Goal: Ask a question

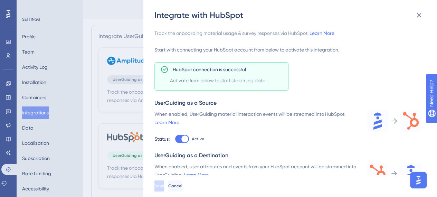
click at [420, 180] on img "Open AI Assistant Launcher" at bounding box center [418, 180] width 12 height 12
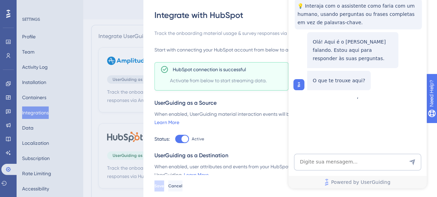
click at [426, 98] on html "Dylan 💡 Interaja com o assistente como faria com um humano, usando perguntas ou…" at bounding box center [357, 68] width 138 height 240
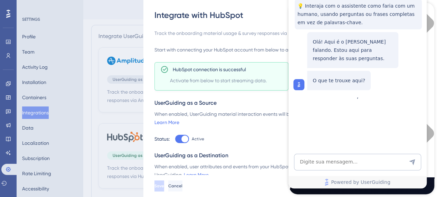
click at [428, 13] on div "close resource center" at bounding box center [361, 82] width 145 height 146
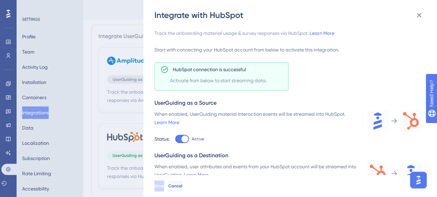
click at [415, 184] on img "Open AI Assistant Launcher" at bounding box center [418, 180] width 12 height 12
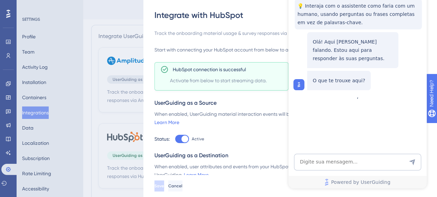
click at [293, 89] on div "O que te trouxe aqui?" at bounding box center [331, 80] width 77 height 19
click at [296, 83] on img at bounding box center [298, 84] width 7 height 7
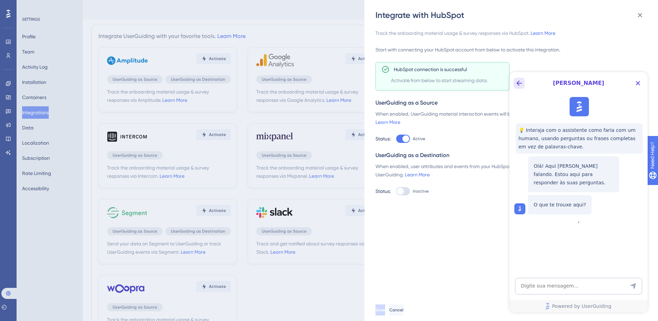
click at [436, 82] on icon "Back Button" at bounding box center [519, 83] width 8 height 8
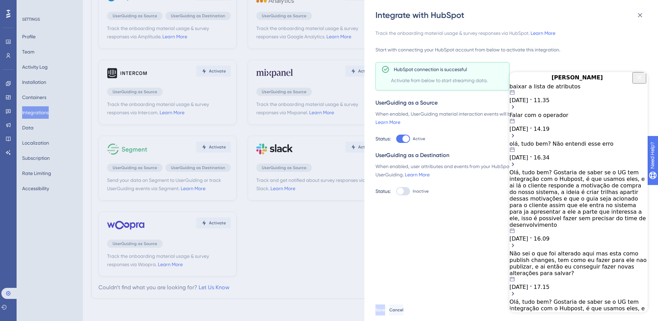
click at [436, 196] on div "Olá, tudo bem? Gostaria de saber se o UG tem integração com o Hubpost, é que us…" at bounding box center [578, 198] width 138 height 59
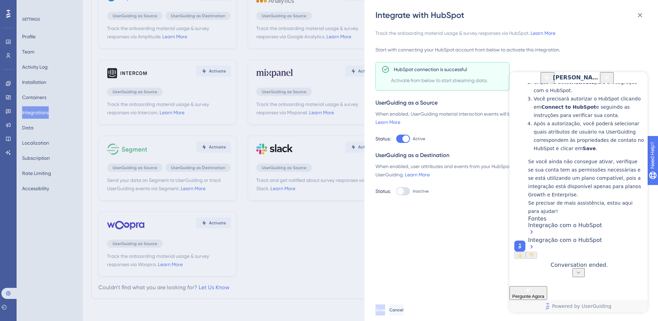
scroll to position [648, 0]
click at [436, 81] on icon "Back Button" at bounding box center [547, 77] width 8 height 8
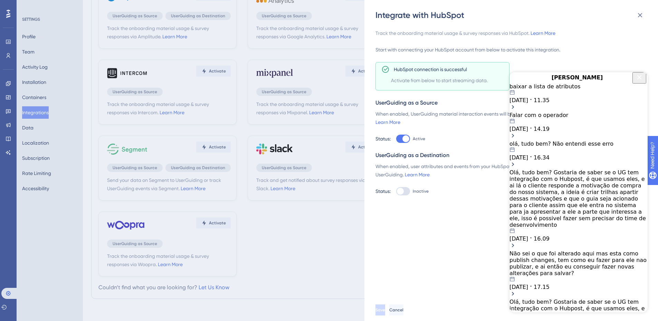
scroll to position [0, 0]
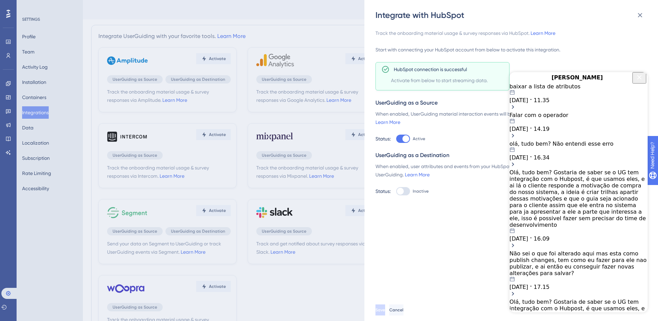
click at [436, 132] on div "[DATE] 14.19" at bounding box center [578, 125] width 138 height 14
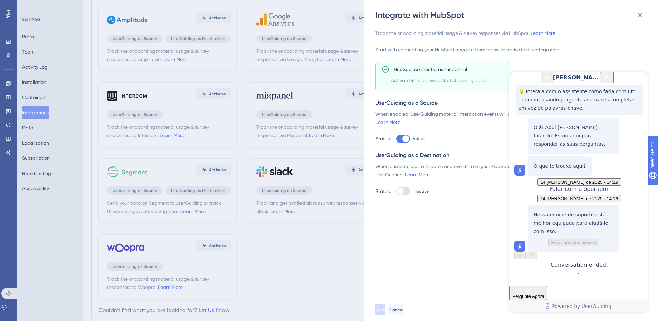
scroll to position [64, 0]
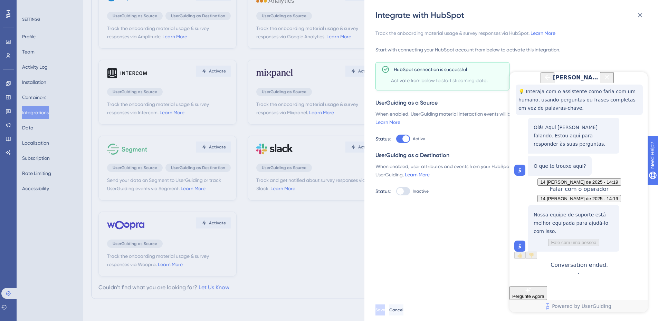
click at [436, 154] on div "Nossa equipe de suporte está melhor equipada para ajudá-lo com isso. Fale com […" at bounding box center [573, 136] width 91 height 36
click at [436, 196] on img at bounding box center [519, 246] width 7 height 7
click at [436, 83] on div "[PERSON_NAME]" at bounding box center [579, 77] width 74 height 11
click at [436, 81] on icon "Back Button" at bounding box center [547, 77] width 8 height 8
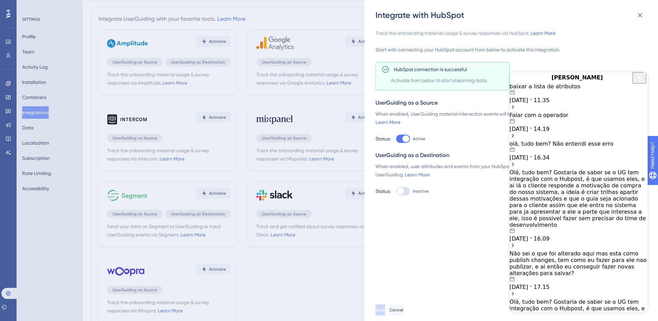
scroll to position [0, 0]
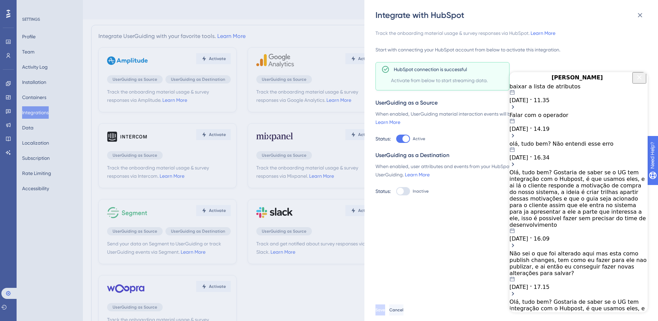
click at [436, 79] on icon "Close Button" at bounding box center [639, 77] width 4 height 4
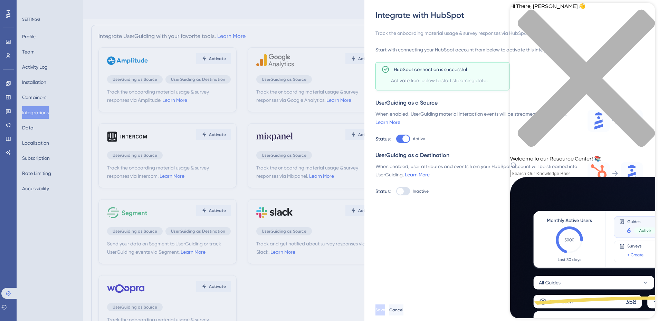
scroll to position [104, 0]
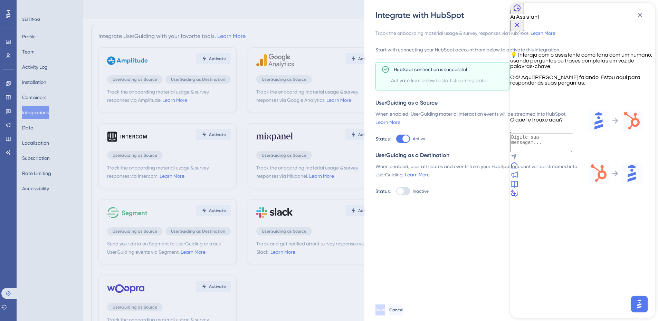
click at [436, 189] on div at bounding box center [582, 184] width 145 height 9
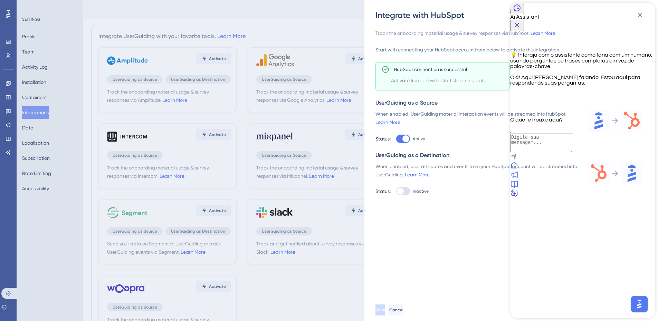
click at [436, 12] on icon "Back Button" at bounding box center [517, 8] width 8 height 8
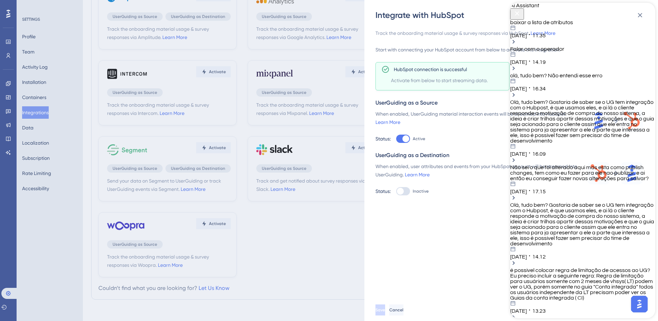
scroll to position [64, 0]
click at [436, 196] on div "Track the onboarding material usage & survey responses via HubSpot. Learn More …" at bounding box center [514, 160] width 278 height 278
